Goal: Find specific page/section: Find specific page/section

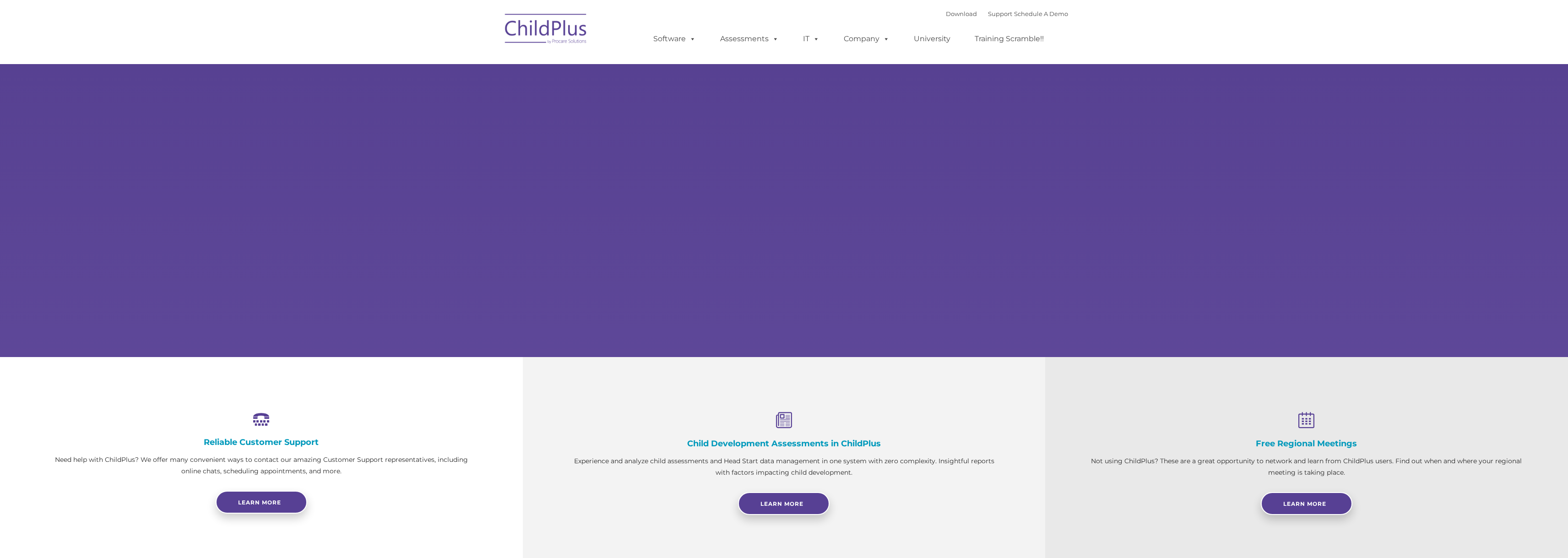
select select "MEDIUM"
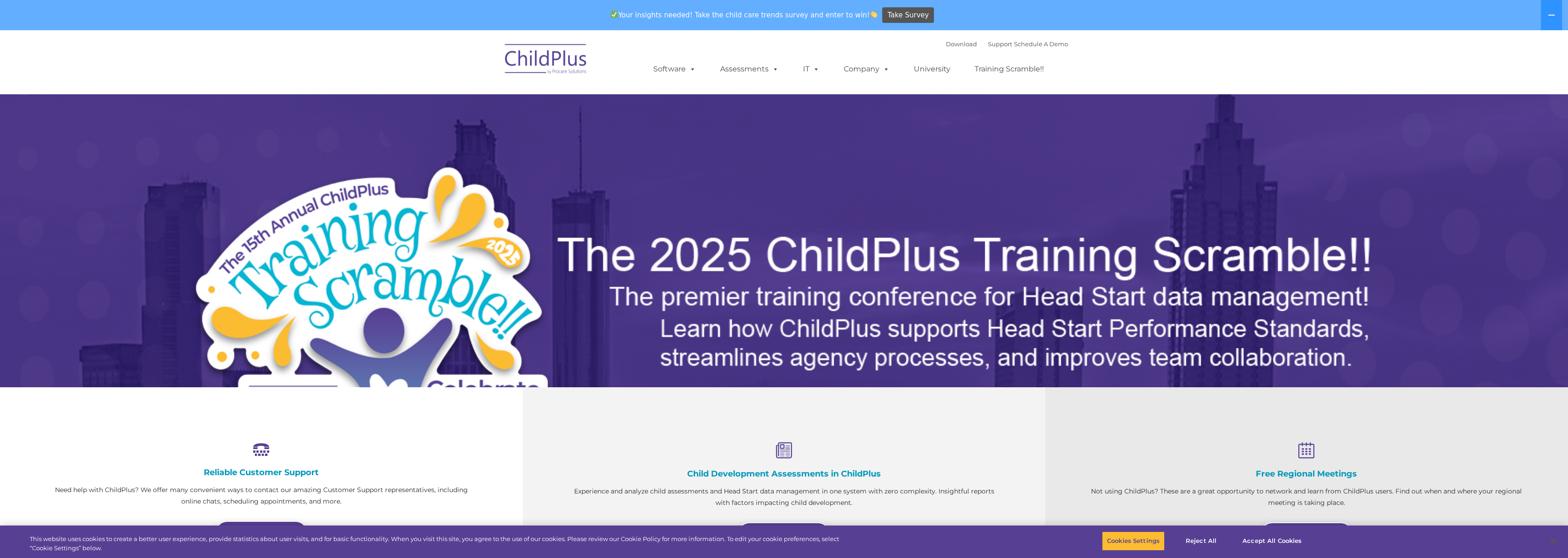
click at [992, 11] on div "Your insights needed! Take the child care trends survey and enter to win! Take …" at bounding box center [771, 15] width 1542 height 30
click at [990, 43] on link "Support" at bounding box center [999, 44] width 24 height 8
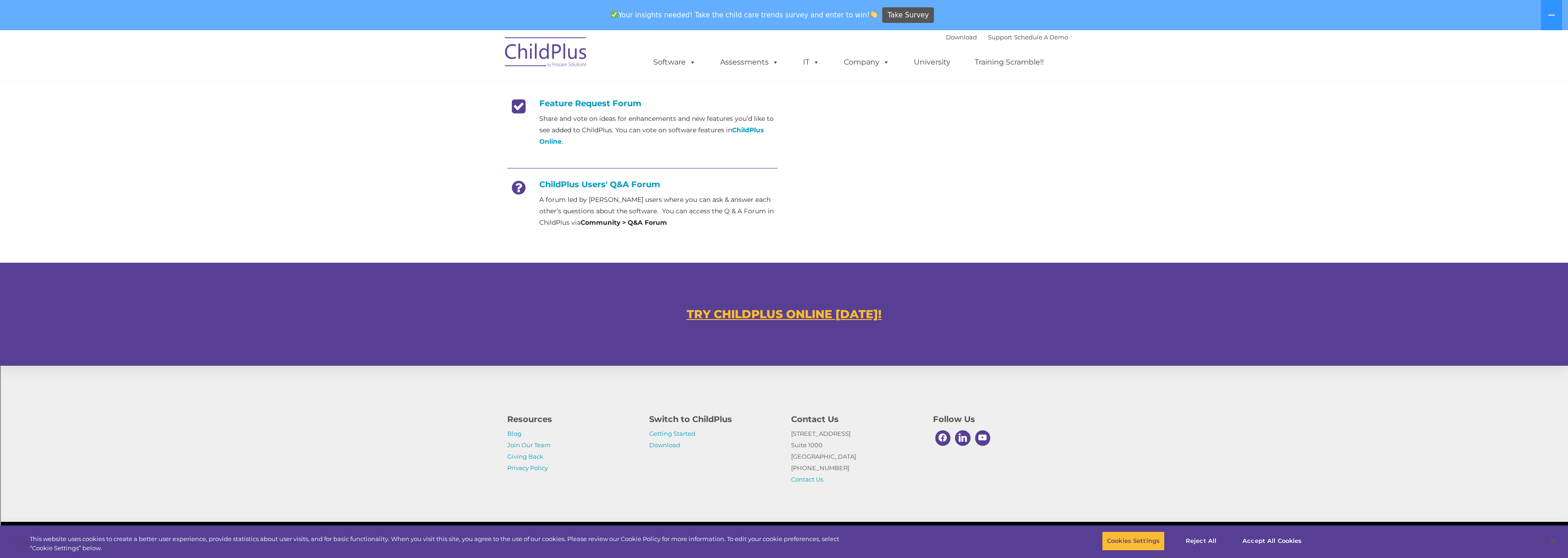
scroll to position [374, 0]
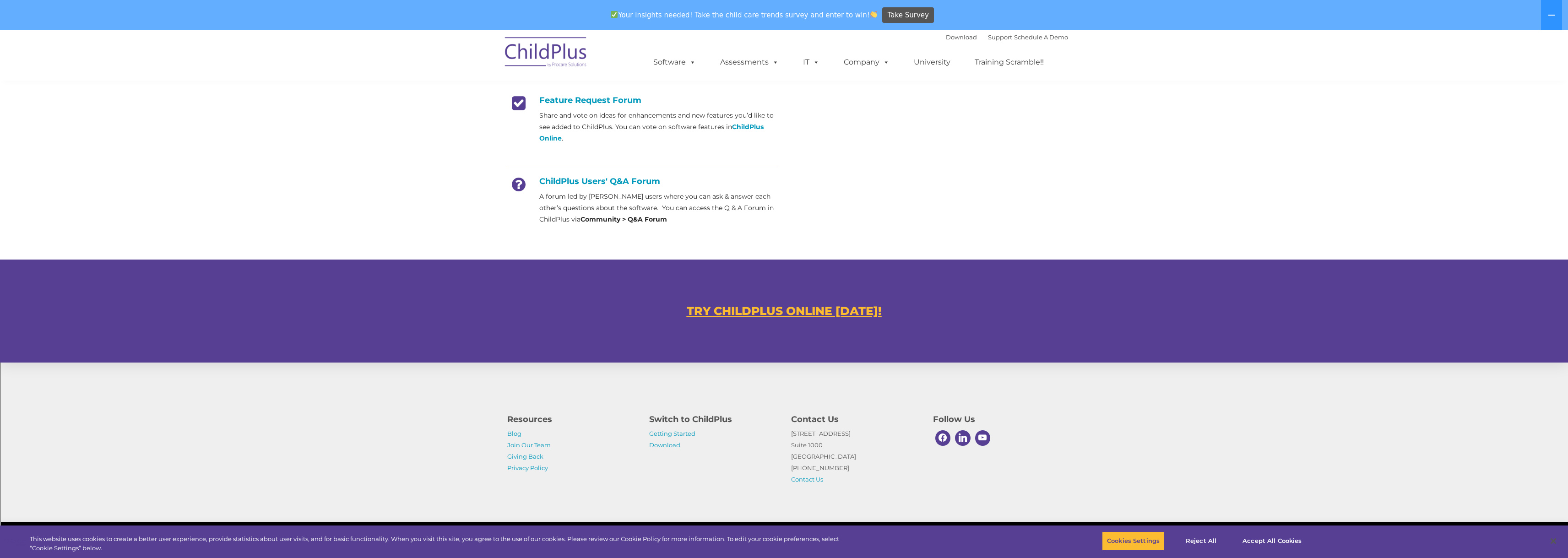
click at [760, 313] on u "TRY CHILDPLUS ONLINE [DATE]!" at bounding box center [784, 311] width 195 height 14
